Goal: Task Accomplishment & Management: Manage account settings

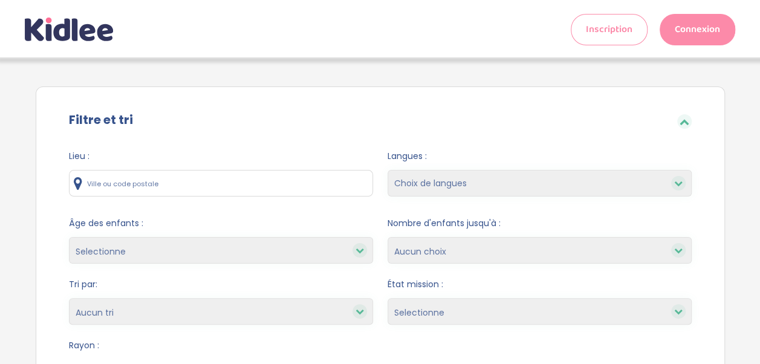
click at [695, 24] on link "Connexion" at bounding box center [698, 29] width 76 height 31
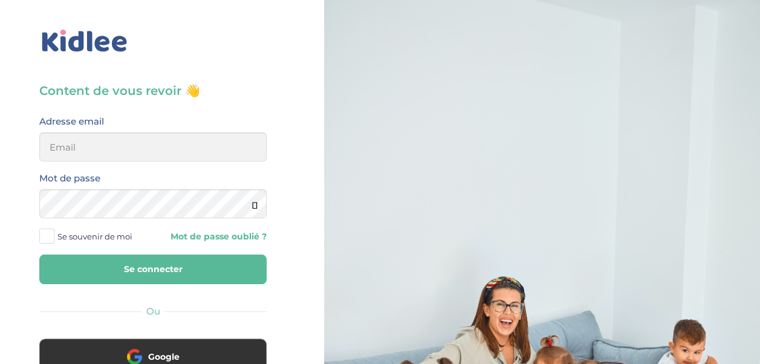
type input "[EMAIL_ADDRESS][DOMAIN_NAME]"
click at [210, 258] on button "Se connecter" at bounding box center [152, 270] width 227 height 30
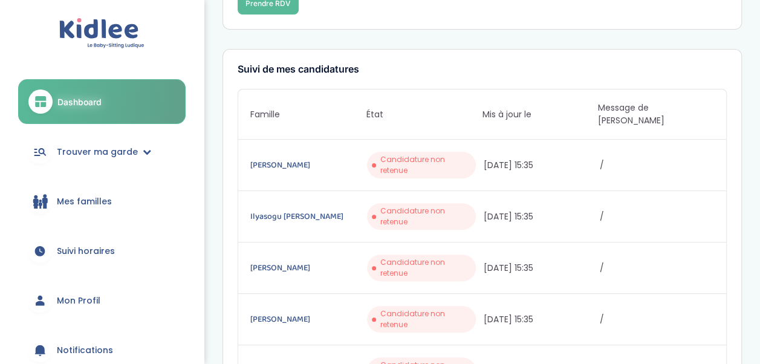
scroll to position [118, 0]
click at [397, 155] on span "Candidature non retenue" at bounding box center [425, 166] width 91 height 22
